Goal: Task Accomplishment & Management: Manage account settings

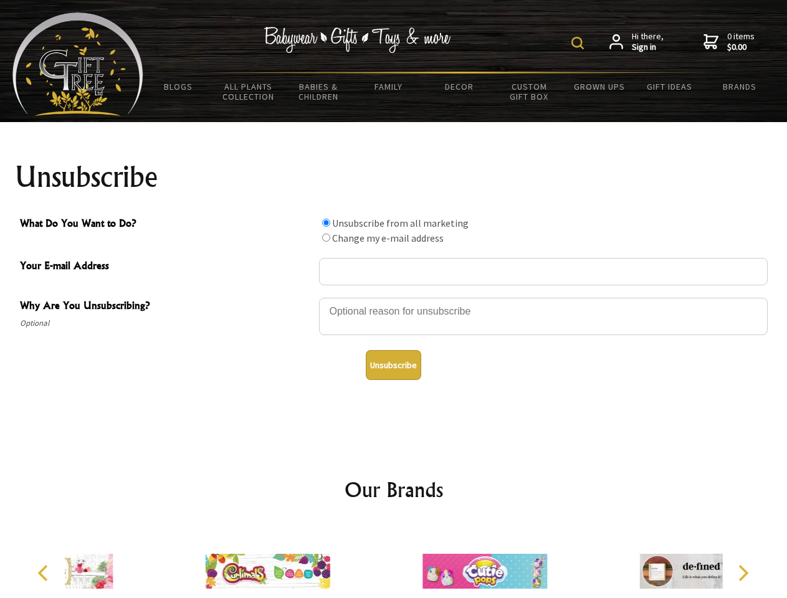
click at [580, 43] on img at bounding box center [577, 43] width 12 height 12
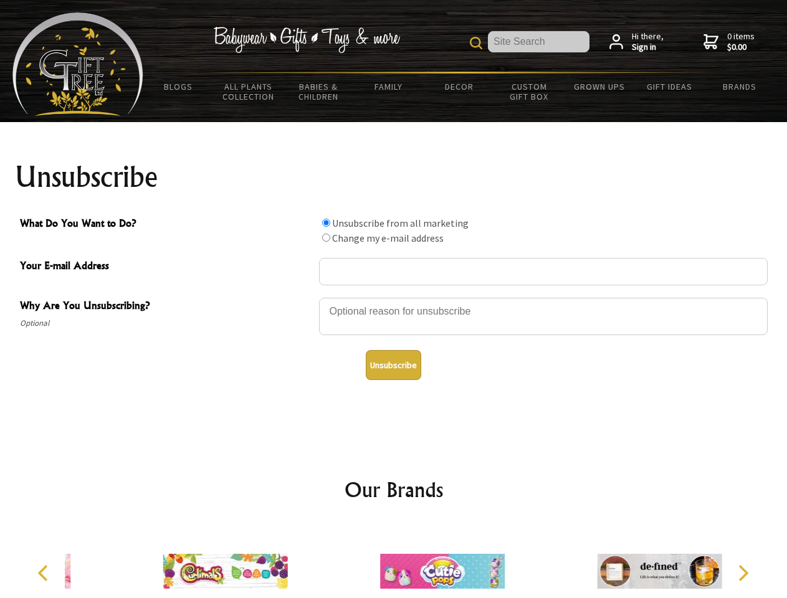
click at [394, 297] on div at bounding box center [543, 319] width 449 height 44
click at [326, 222] on input "What Do You Want to Do?" at bounding box center [326, 223] width 8 height 8
click at [326, 237] on input "What Do You Want to Do?" at bounding box center [326, 238] width 8 height 8
click at [393, 365] on button "Unsubscribe" at bounding box center [393, 365] width 55 height 30
radio input "true"
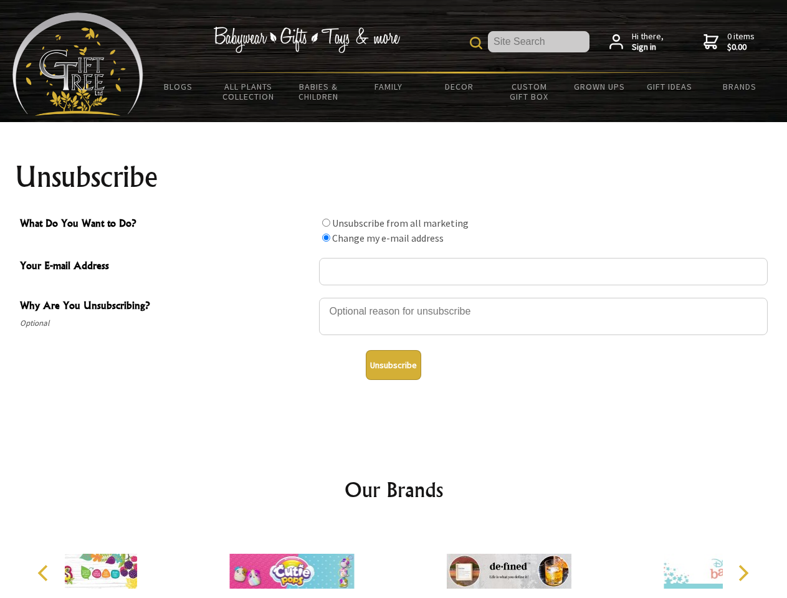
click at [394, 561] on div at bounding box center [291, 573] width 217 height 97
click at [45, 573] on icon "Previous" at bounding box center [44, 573] width 16 height 16
click at [743, 573] on icon "Next" at bounding box center [742, 573] width 16 height 16
